Goal: Task Accomplishment & Management: Manage account settings

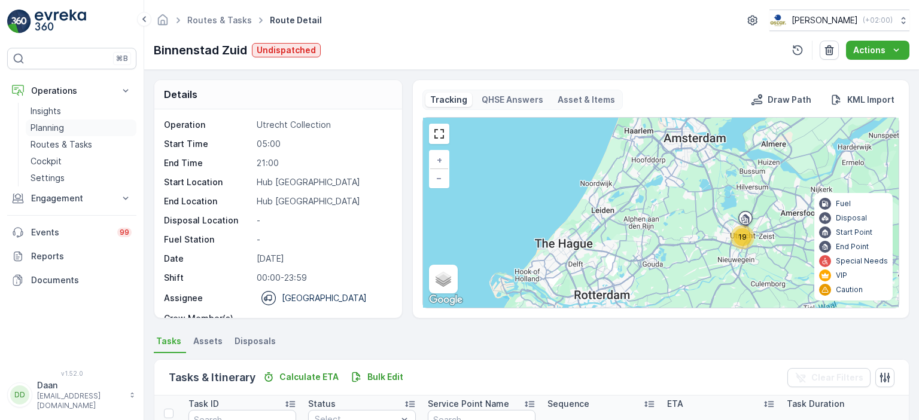
scroll to position [37, 0]
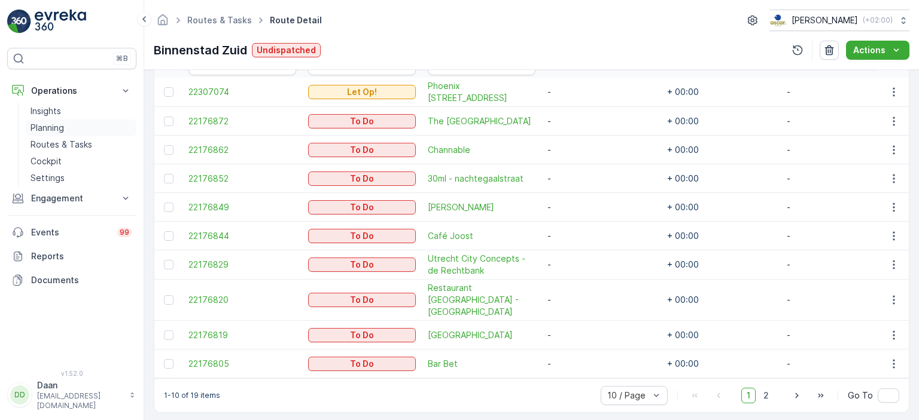
click at [50, 129] on p "Planning" at bounding box center [47, 128] width 33 height 12
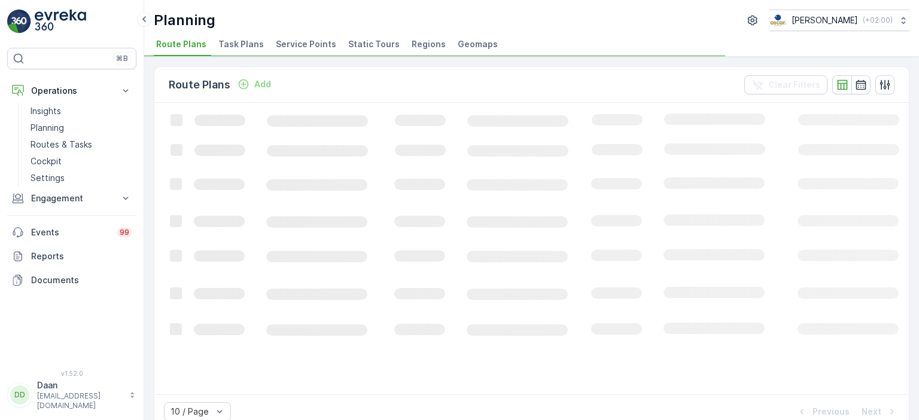
click at [239, 47] on span "Task Plans" at bounding box center [240, 44] width 45 height 12
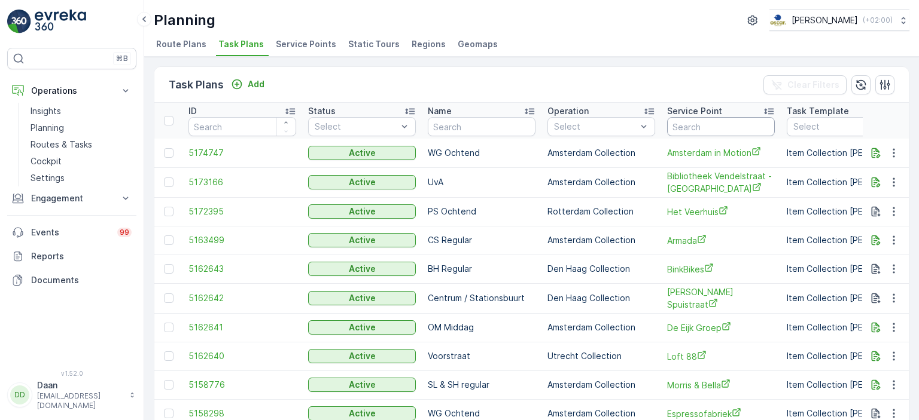
click at [716, 121] on input "text" at bounding box center [721, 126] width 108 height 19
type input "deli"
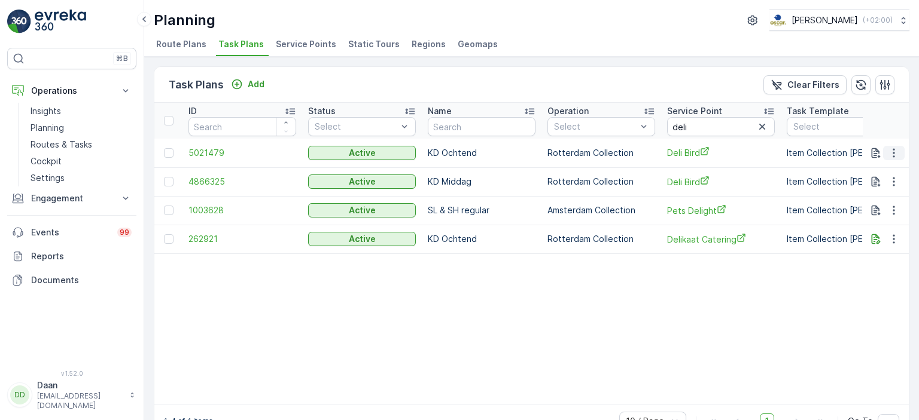
click at [890, 150] on icon "button" at bounding box center [894, 153] width 12 height 12
click at [880, 186] on span "Edit Task Plan" at bounding box center [873, 187] width 56 height 12
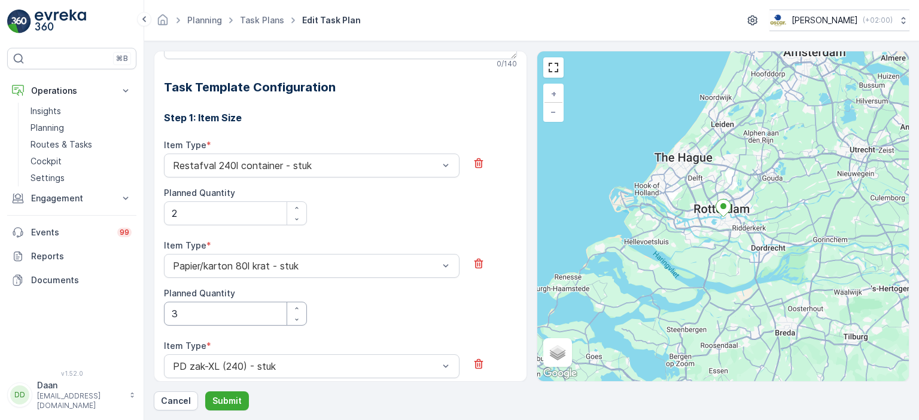
scroll to position [406, 0]
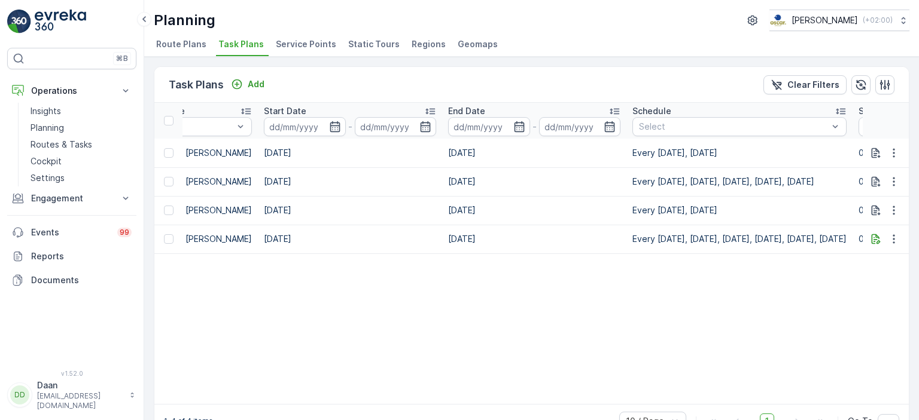
scroll to position [0, 663]
click at [897, 184] on button "button" at bounding box center [894, 182] width 22 height 14
click at [883, 218] on span "Edit Task Plan" at bounding box center [873, 216] width 56 height 12
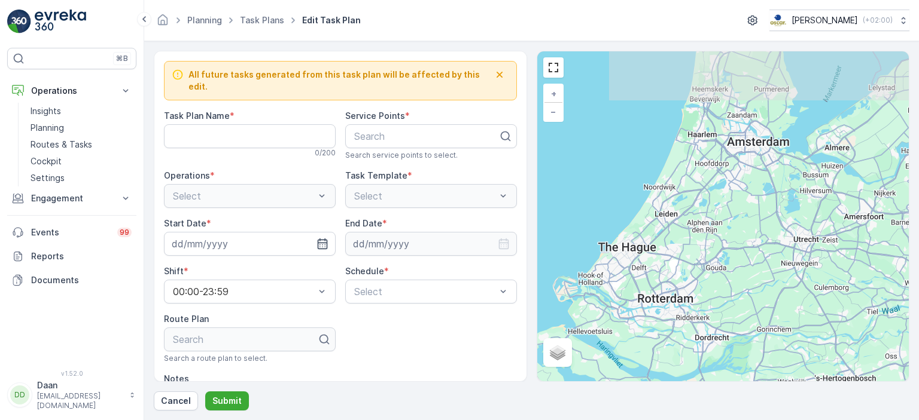
type Name "KD Middag"
type input "[DATE]"
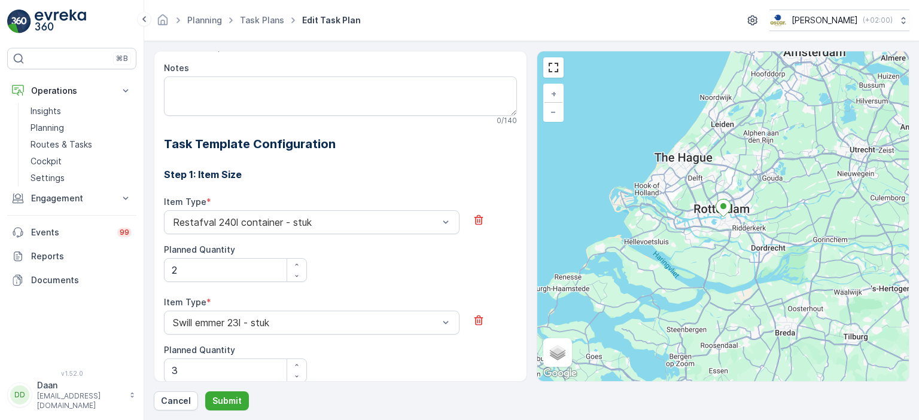
scroll to position [376, 0]
